Goal: Check status: Check status

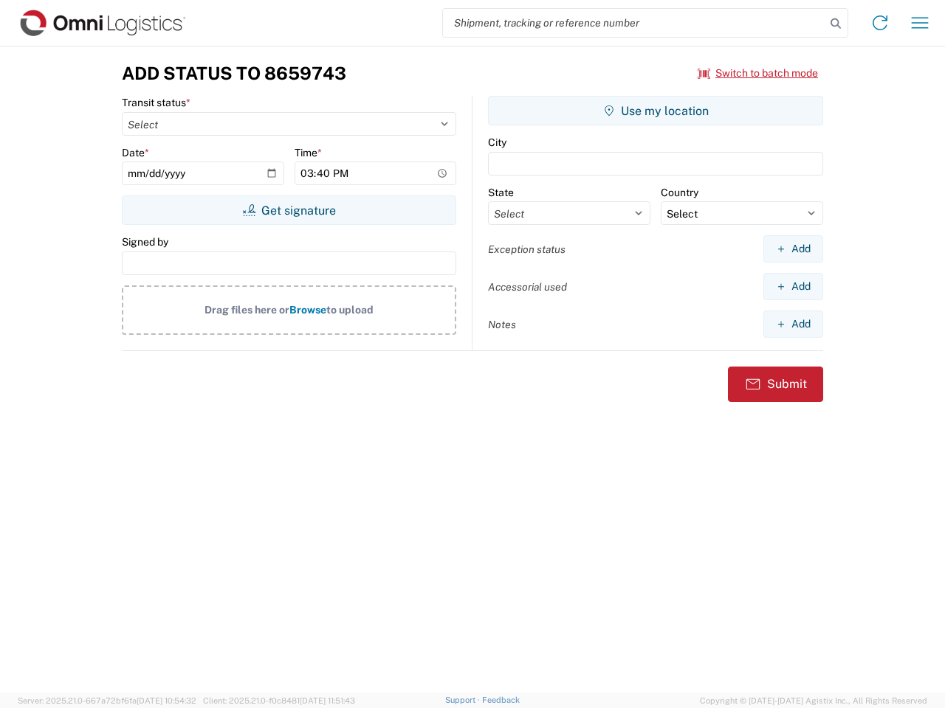
click at [634, 23] on input "search" at bounding box center [634, 23] width 382 height 28
click at [835, 24] on icon at bounding box center [835, 23] width 21 height 21
click at [880, 23] on icon at bounding box center [880, 23] width 24 height 24
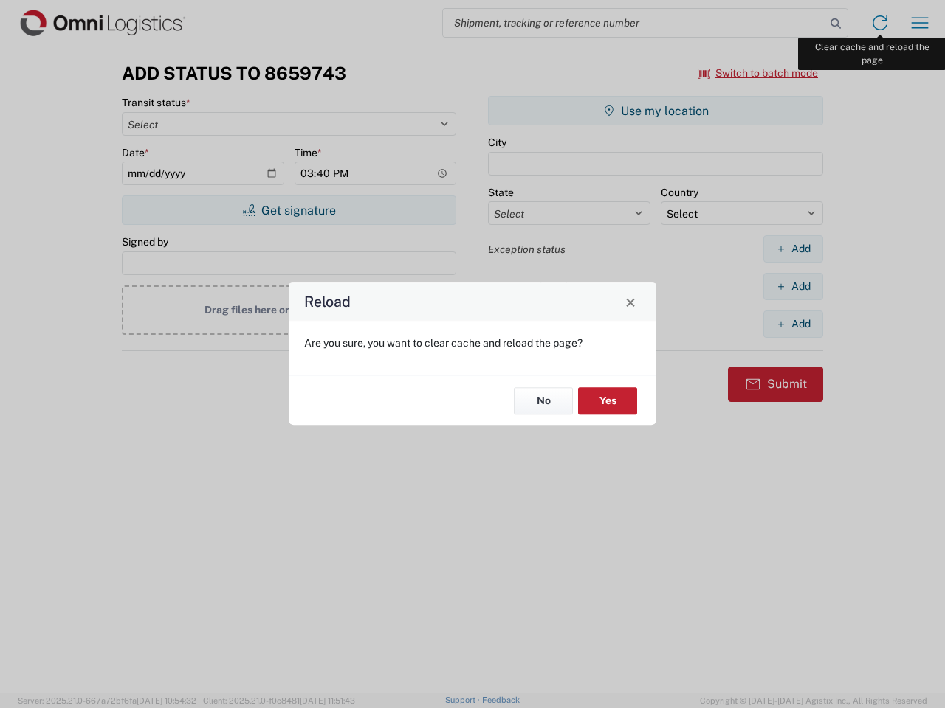
click at [919, 23] on div "Reload Are you sure, you want to clear cache and reload the page? No Yes" at bounding box center [472, 354] width 945 height 708
click at [758, 73] on div "Reload Are you sure, you want to clear cache and reload the page? No Yes" at bounding box center [472, 354] width 945 height 708
click at [289, 210] on div "Reload Are you sure, you want to clear cache and reload the page? No Yes" at bounding box center [472, 354] width 945 height 708
click at [655, 111] on div "Reload Are you sure, you want to clear cache and reload the page? No Yes" at bounding box center [472, 354] width 945 height 708
click at [793, 249] on div "Reload Are you sure, you want to clear cache and reload the page? No Yes" at bounding box center [472, 354] width 945 height 708
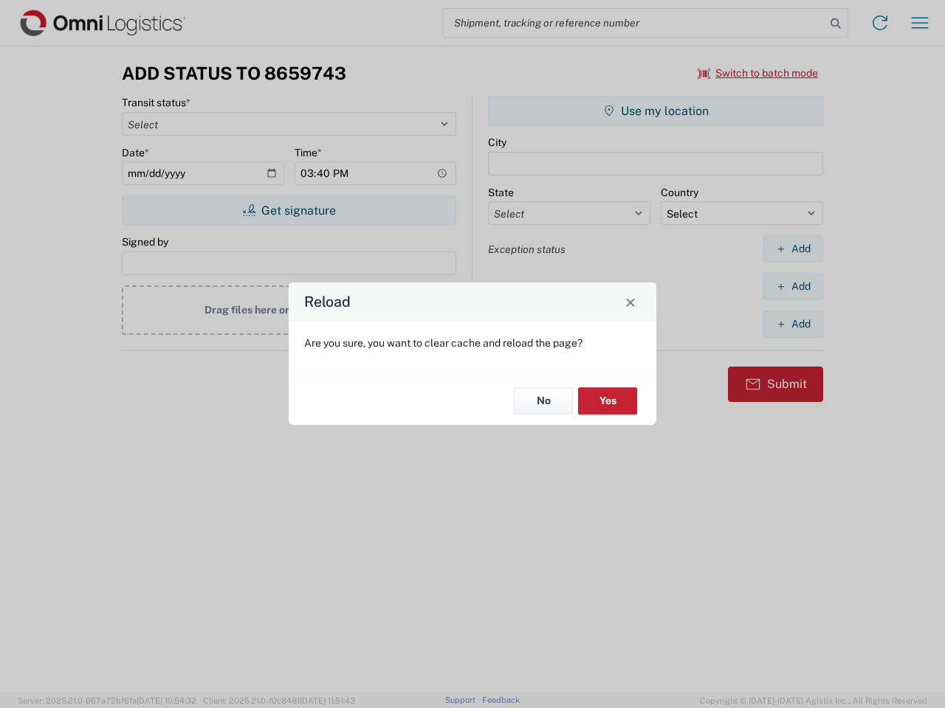
click at [793, 286] on div "Reload Are you sure, you want to clear cache and reload the page? No Yes" at bounding box center [472, 354] width 945 height 708
click at [793, 324] on div "Reload Are you sure, you want to clear cache and reload the page? No Yes" at bounding box center [472, 354] width 945 height 708
